Goal: Information Seeking & Learning: Learn about a topic

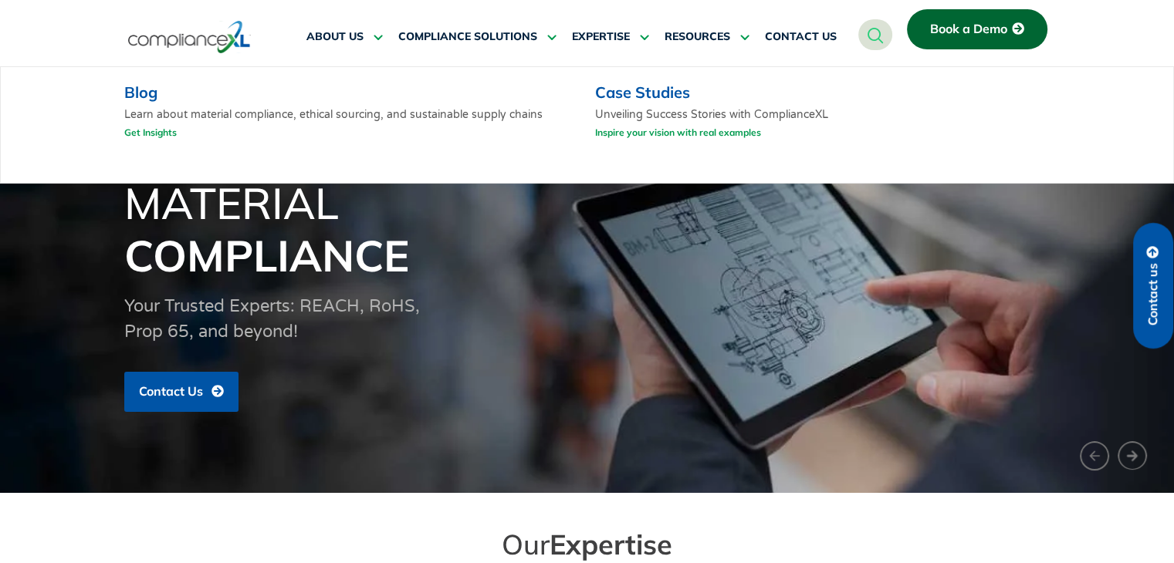
click at [145, 128] on link "Get Insights" at bounding box center [150, 132] width 52 height 19
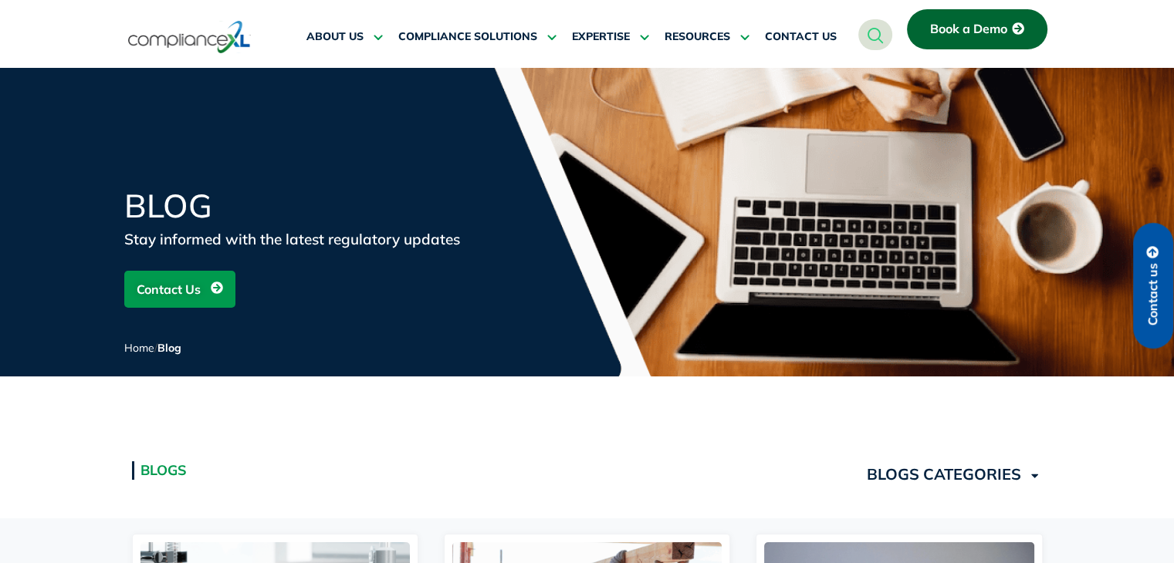
scroll to position [339, 0]
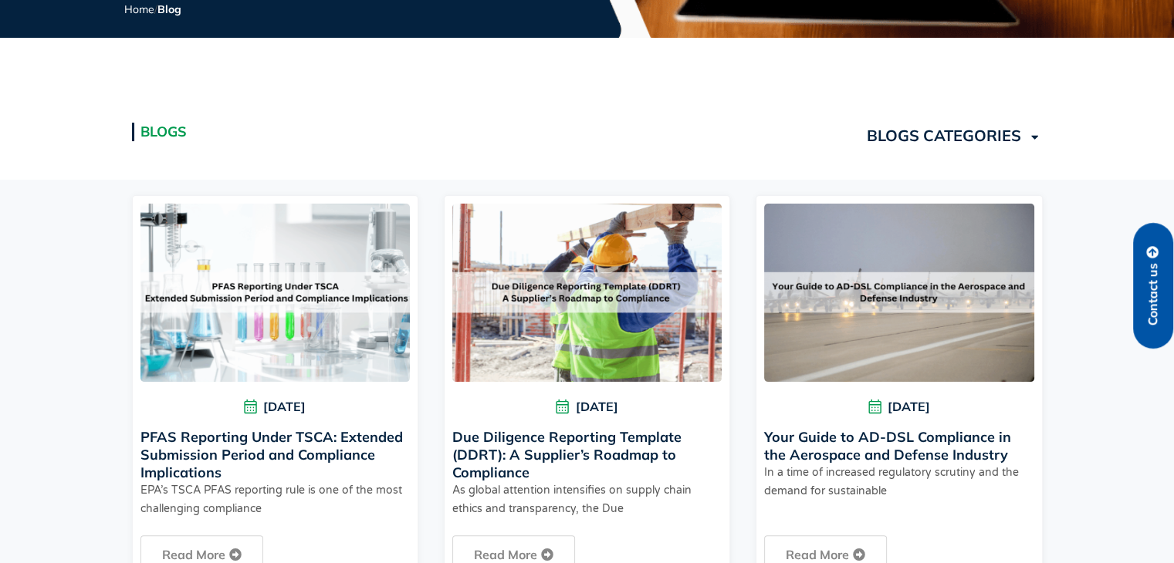
click at [226, 445] on link "PFAS Reporting Under TSCA: Extended Submission Period and Compliance Implicatio…" at bounding box center [271, 454] width 262 height 53
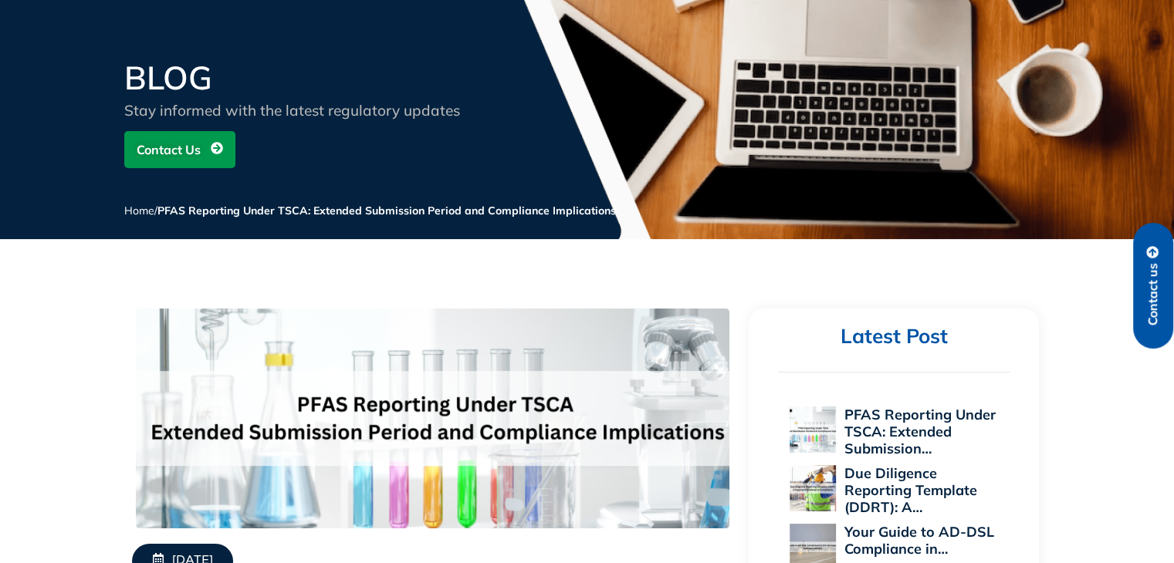
scroll to position [100, 0]
